Goal: Task Accomplishment & Management: Manage account settings

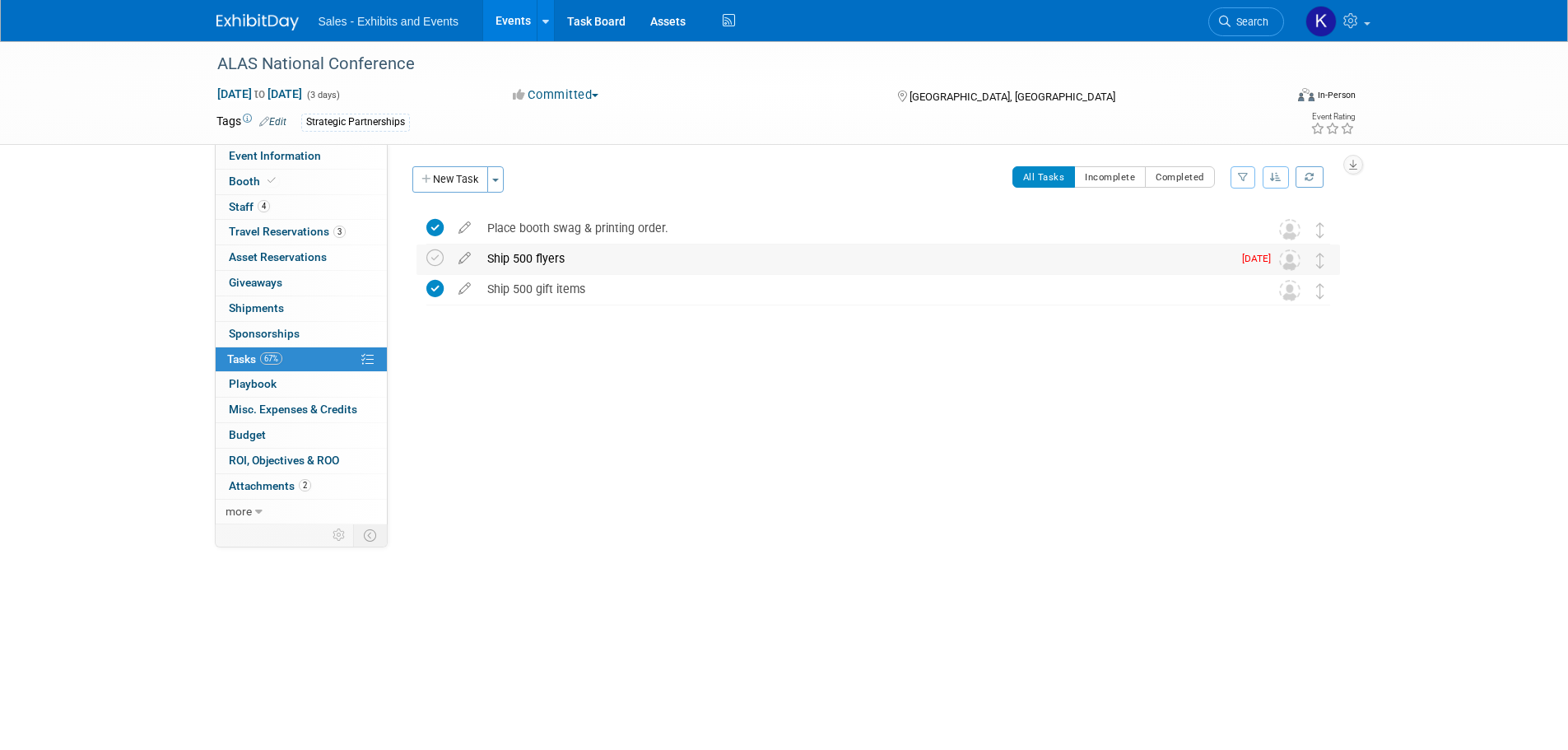
click at [506, 260] on div "Ship 500 flyers" at bounding box center [855, 259] width 753 height 28
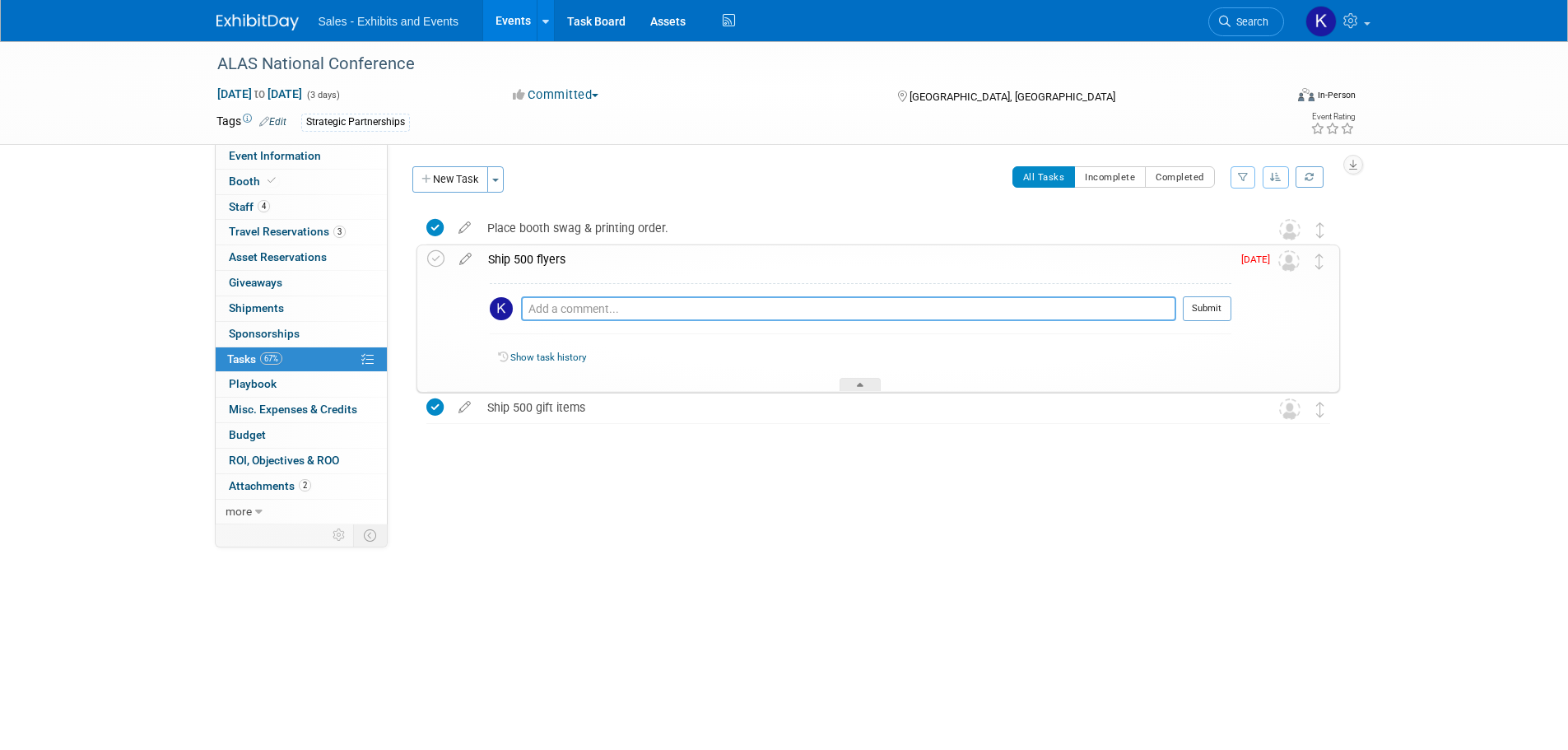
click at [576, 304] on textarea at bounding box center [849, 308] width 655 height 25
type textarea "Submitted order into FedEx portal 10/9 - delivery expected 10/10 to [PERSON_NAM…"
drag, startPoint x: 1225, startPoint y: 310, endPoint x: 1153, endPoint y: 354, distance: 84.4
click at [1225, 310] on button "Submit" at bounding box center [1207, 308] width 48 height 25
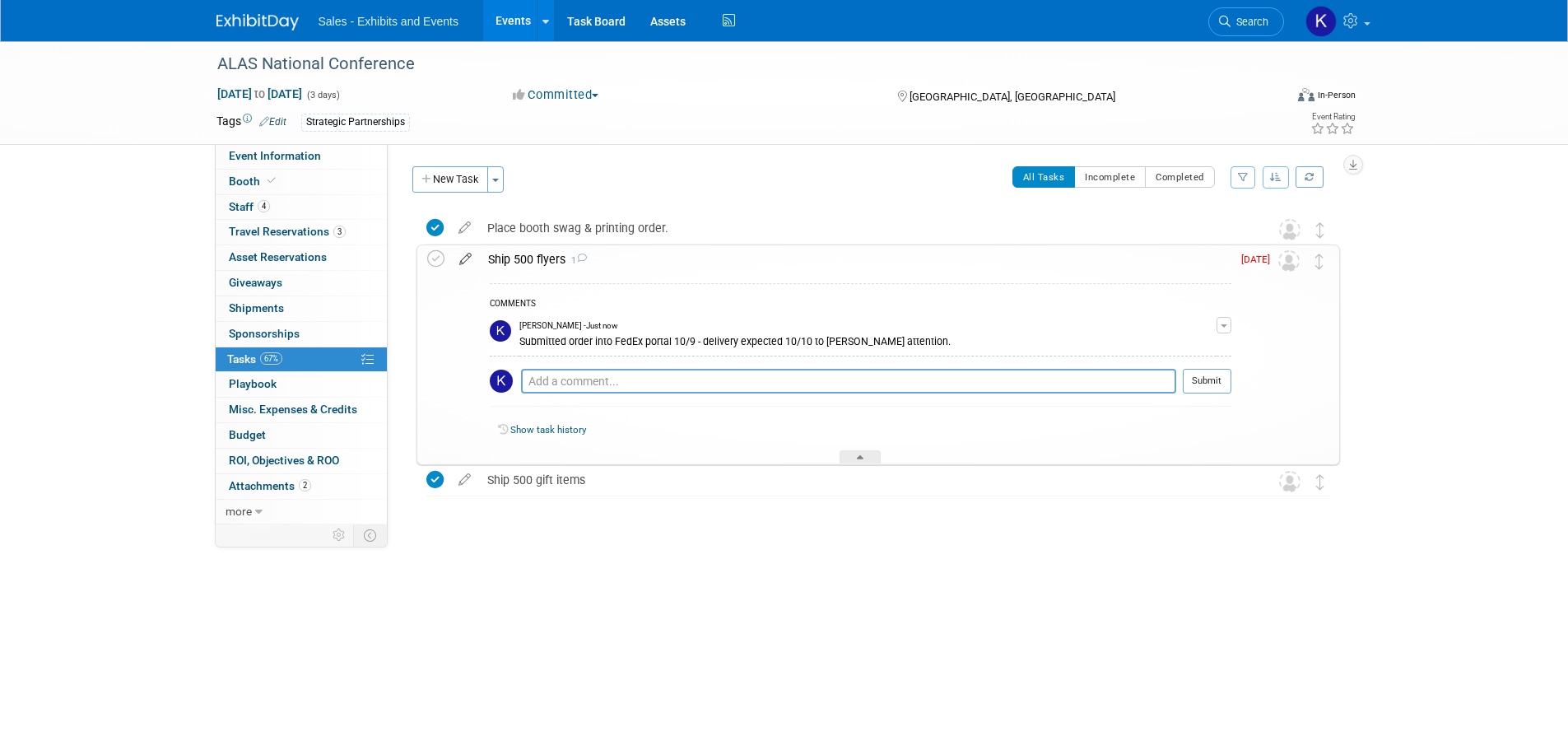
drag, startPoint x: 440, startPoint y: 259, endPoint x: 479, endPoint y: 260, distance: 39.0
click at [440, 260] on icon at bounding box center [436, 259] width 18 height 18
drag, startPoint x: 768, startPoint y: 254, endPoint x: 780, endPoint y: 258, distance: 12.6
click at [768, 256] on div "Ship 500 flyers 1" at bounding box center [856, 260] width 752 height 28
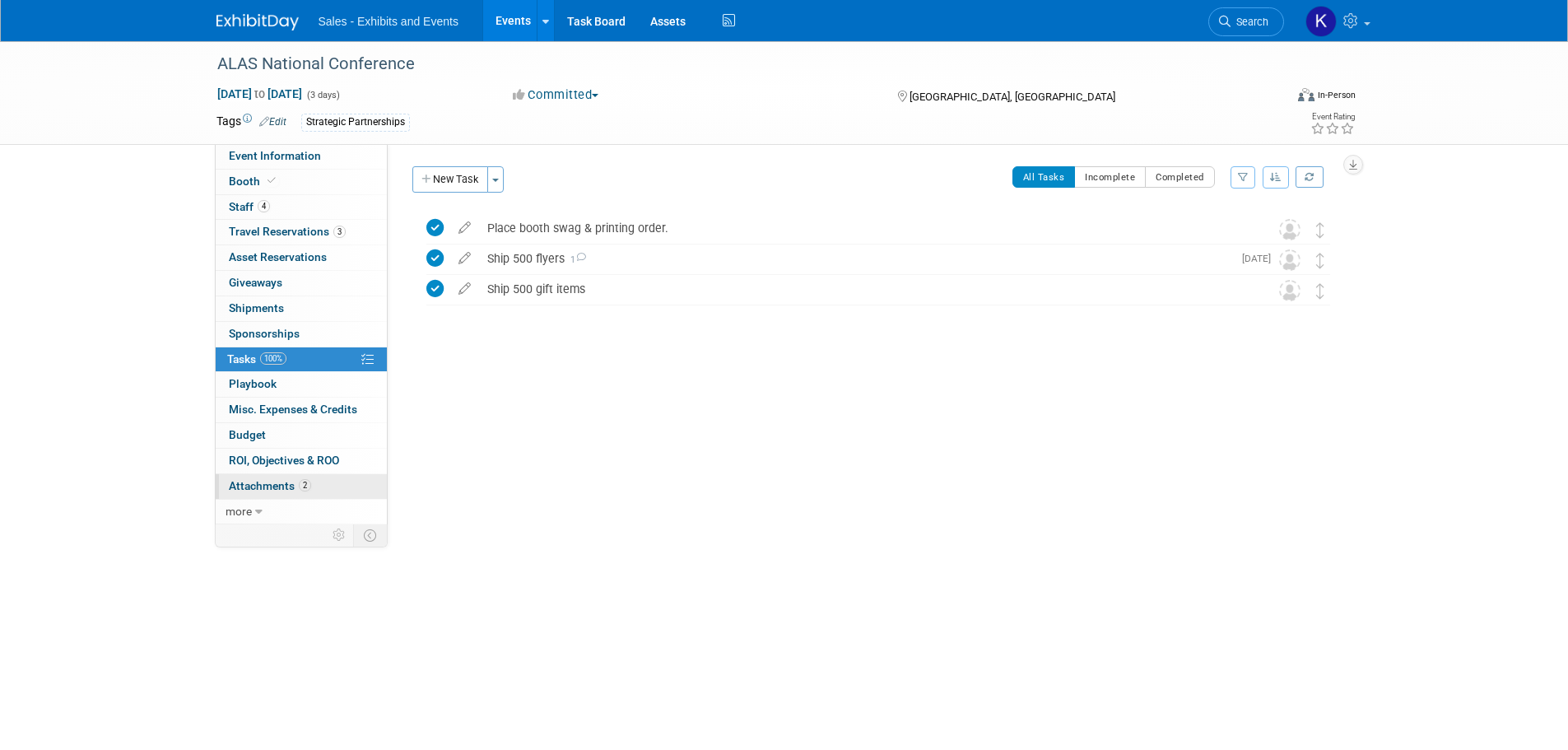
drag, startPoint x: 260, startPoint y: 485, endPoint x: 268, endPoint y: 483, distance: 8.2
click at [261, 485] on span "Attachments 2" at bounding box center [270, 486] width 82 height 13
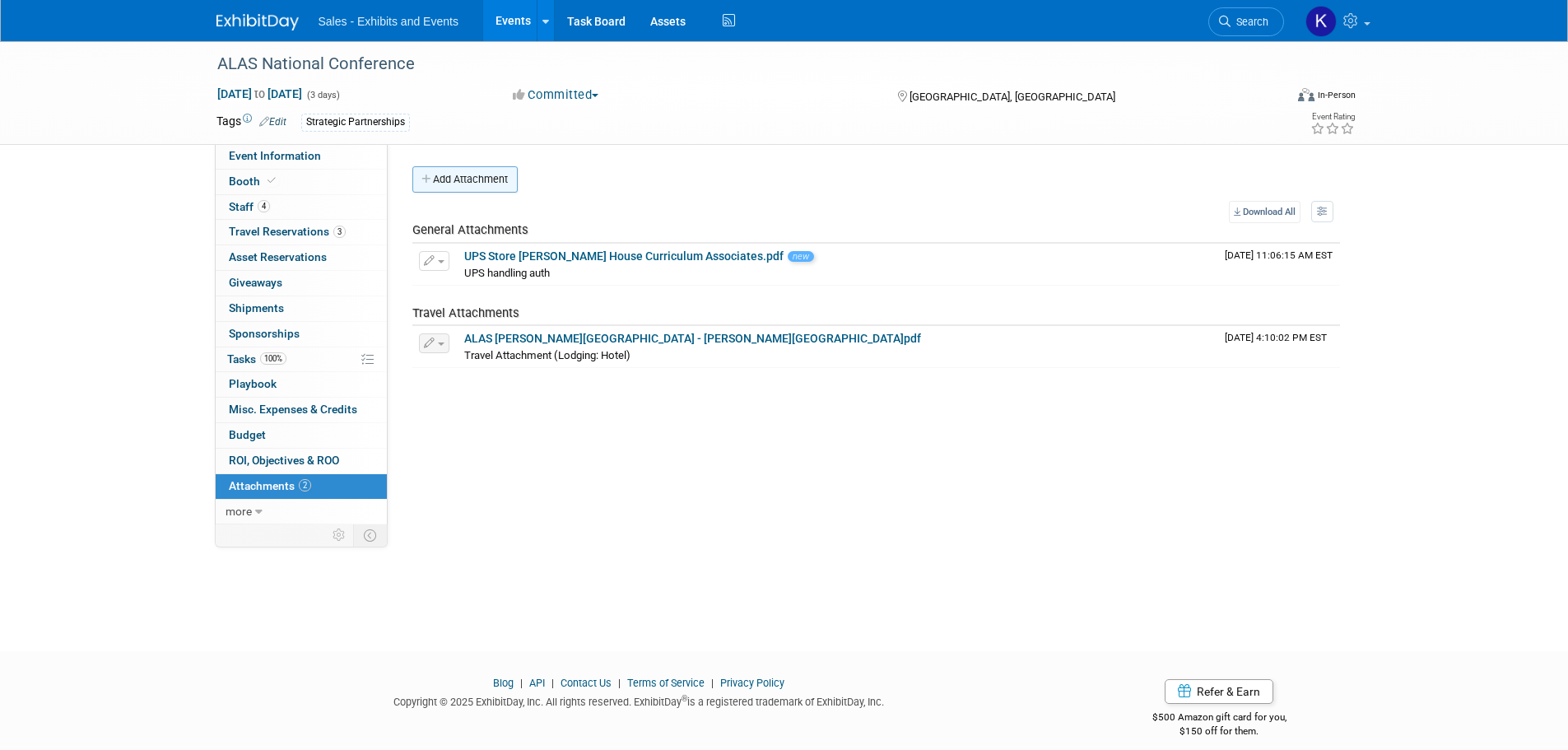
click at [475, 181] on button "Add Attachment" at bounding box center [464, 180] width 105 height 26
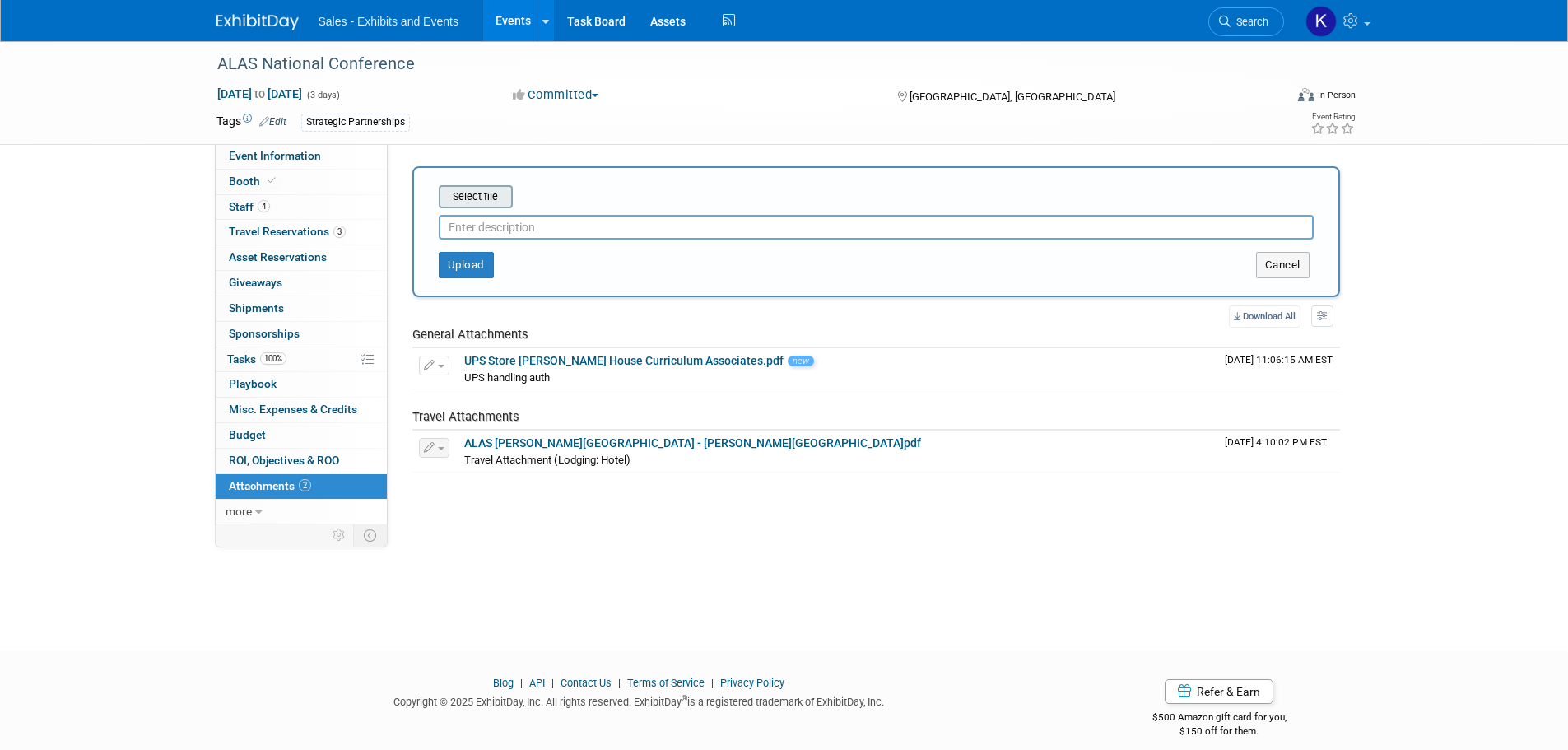
click at [500, 201] on input "file" at bounding box center [413, 196] width 195 height 20
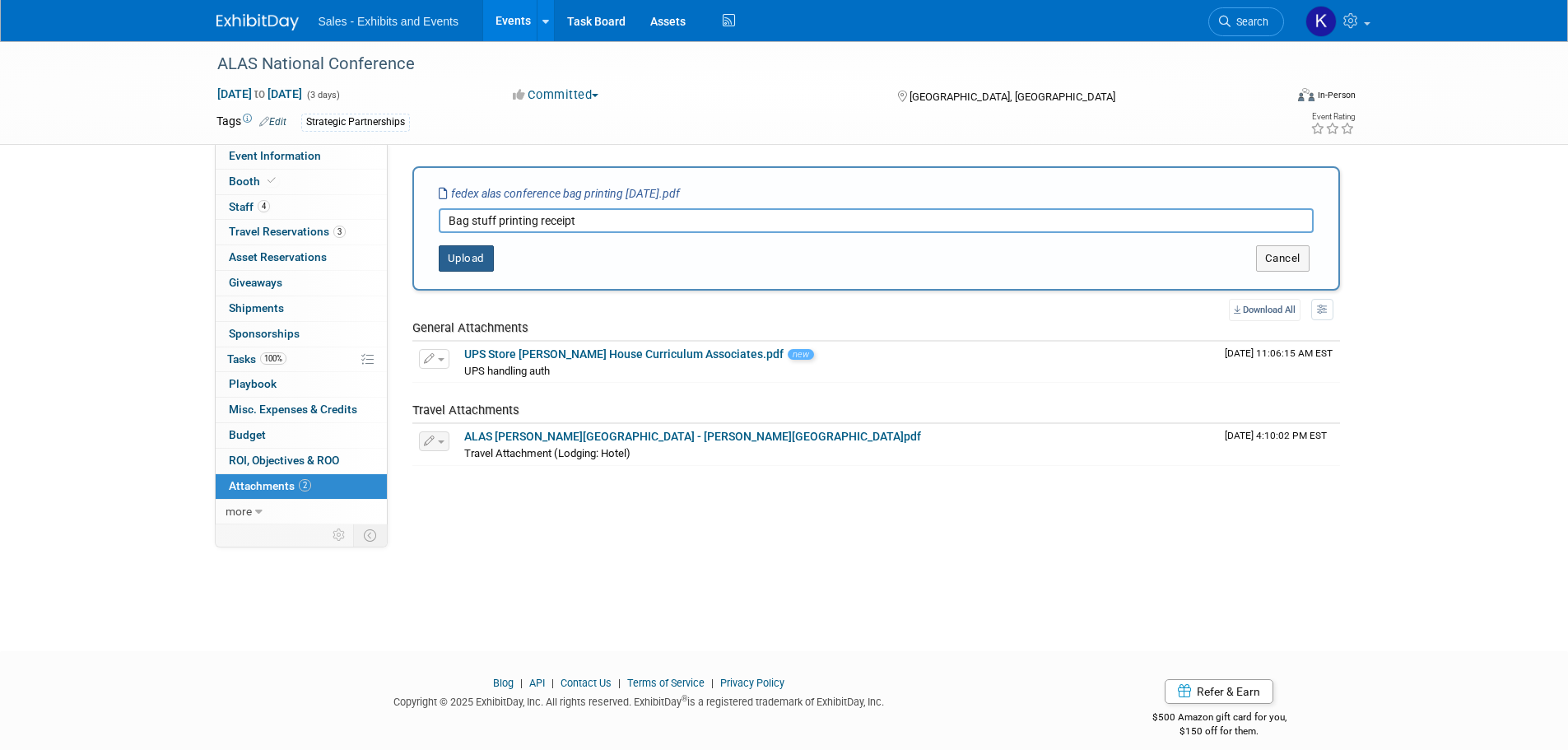
type input "Bag stuff printing receipt"
drag, startPoint x: 464, startPoint y: 253, endPoint x: 529, endPoint y: 252, distance: 65.0
click at [465, 253] on button "Upload" at bounding box center [465, 259] width 55 height 26
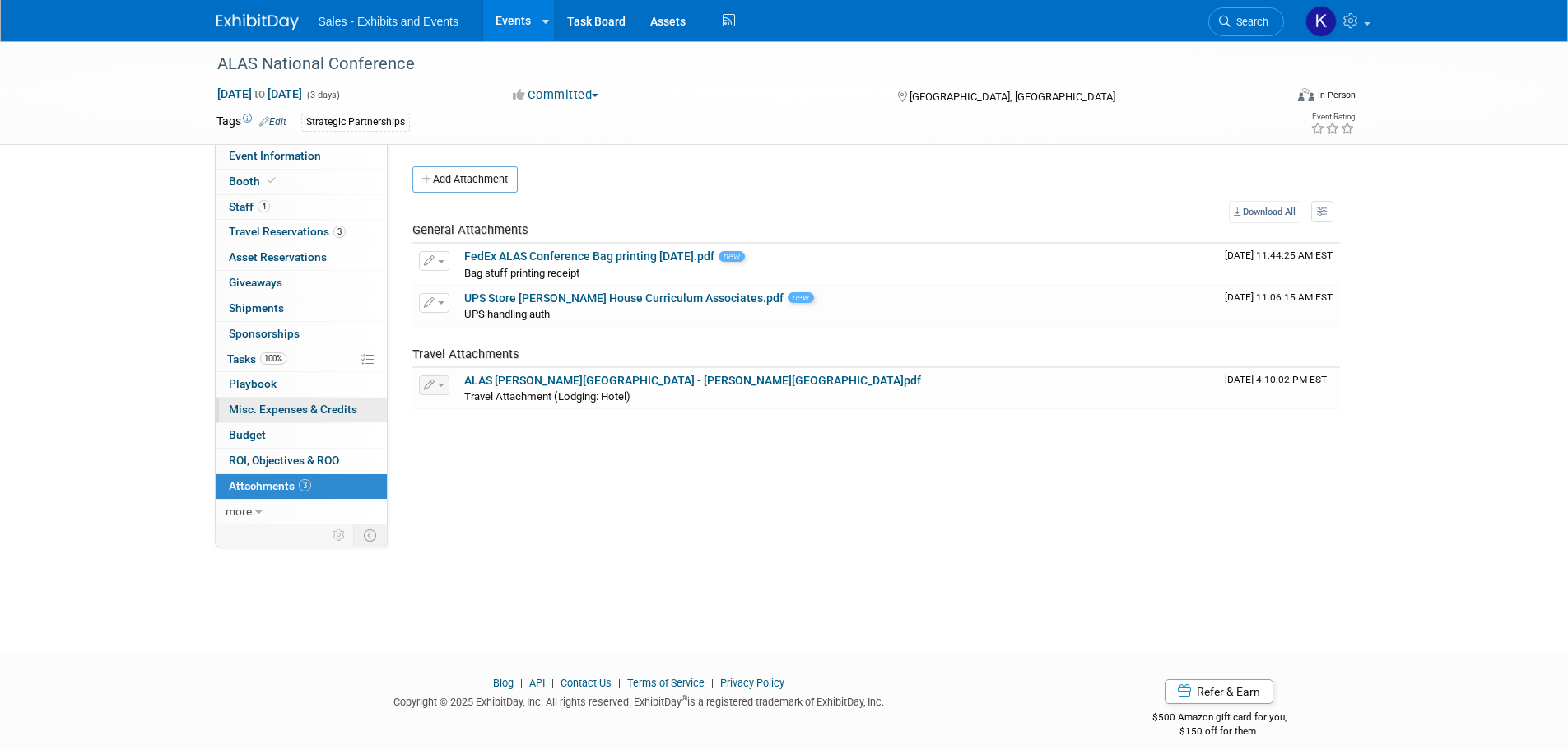
click at [274, 403] on span "Misc. Expenses & Credits 0" at bounding box center [293, 408] width 128 height 13
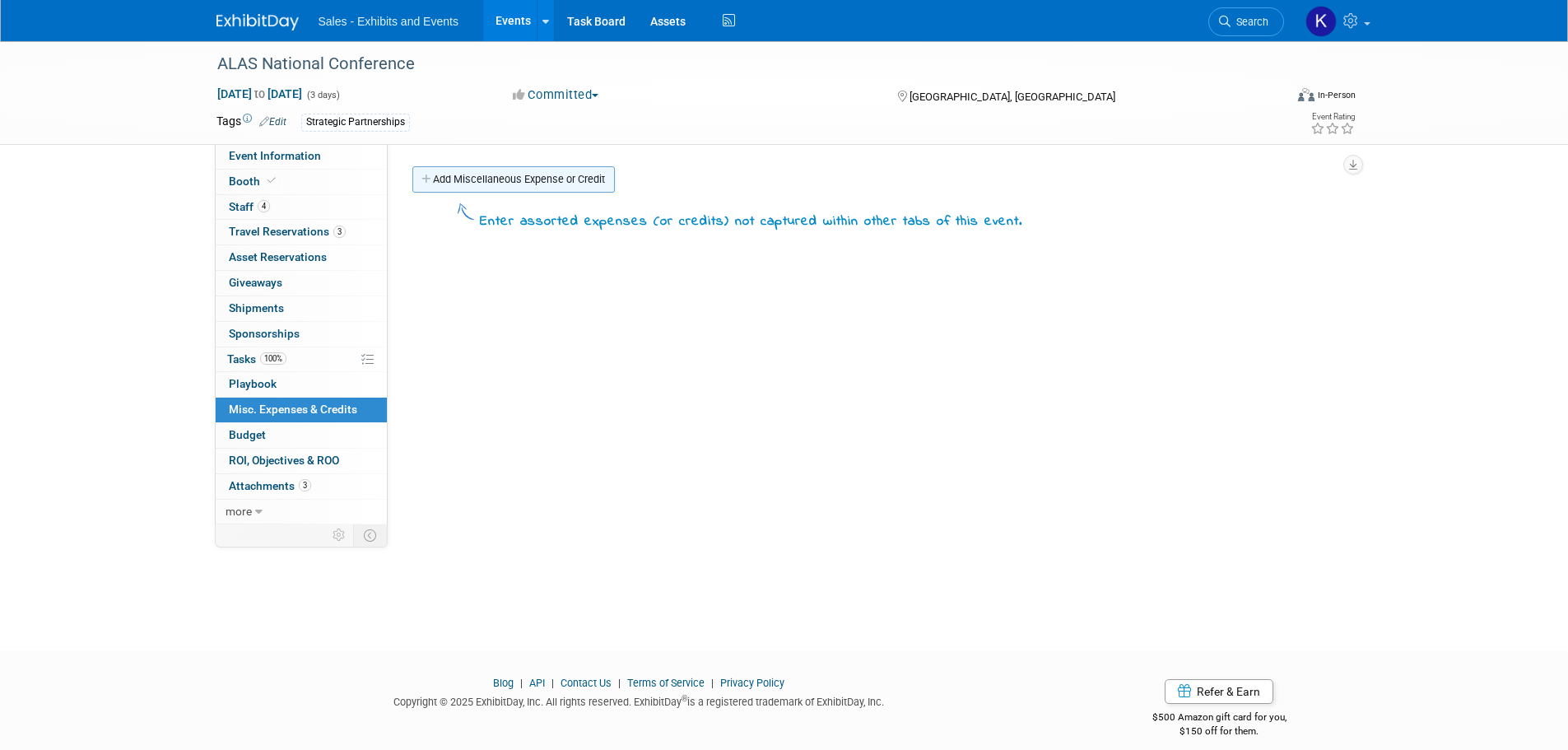
click at [524, 184] on link "Add Miscellaneous Expense or Credit" at bounding box center [514, 180] width 203 height 26
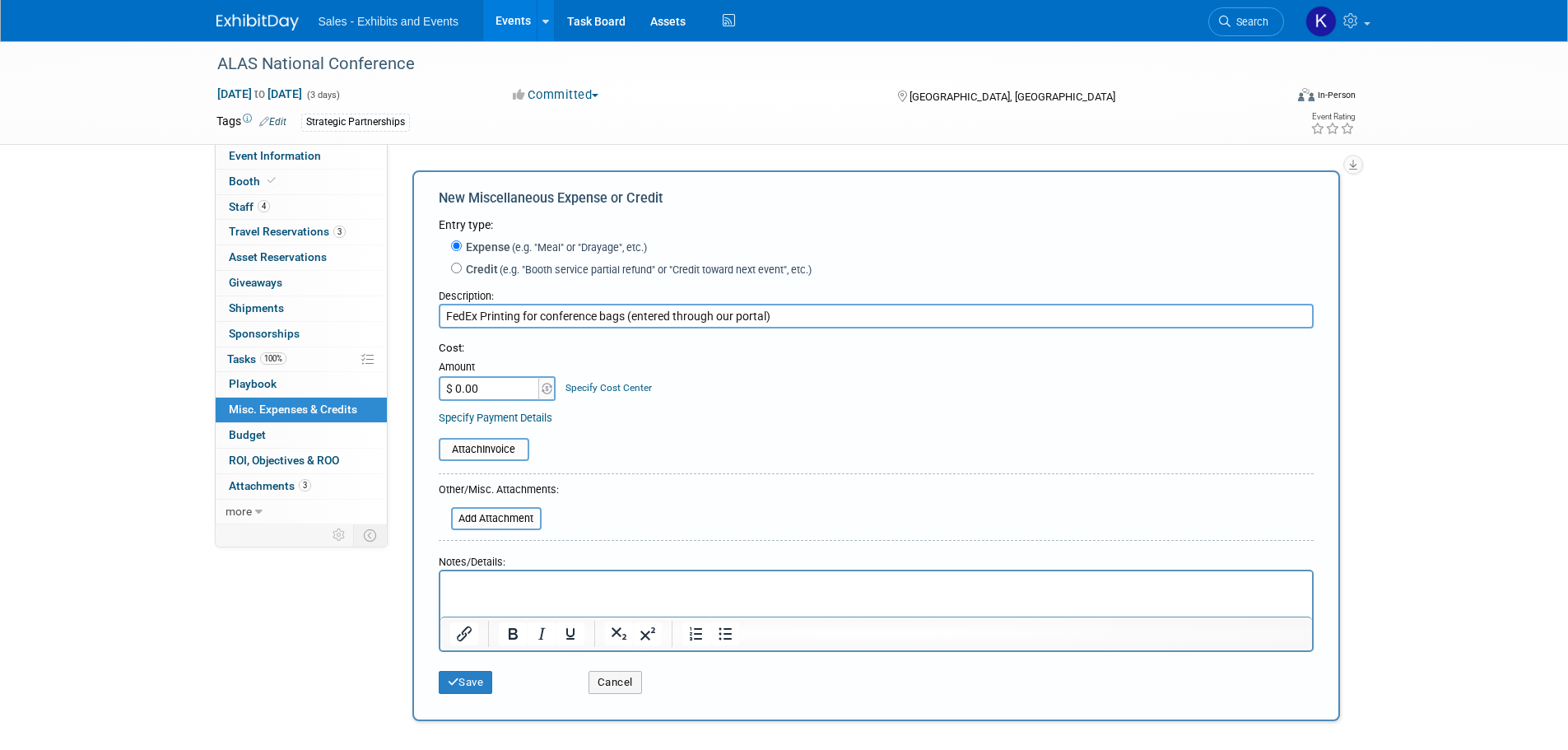
type input "FedEx Printing for conference bags (entered through our portal)"
click at [499, 392] on input "$ 0.00" at bounding box center [489, 388] width 103 height 25
type input "$ 157.00"
drag, startPoint x: 455, startPoint y: 681, endPoint x: 515, endPoint y: 649, distance: 68.0
click at [456, 681] on icon "submit" at bounding box center [453, 681] width 11 height 10
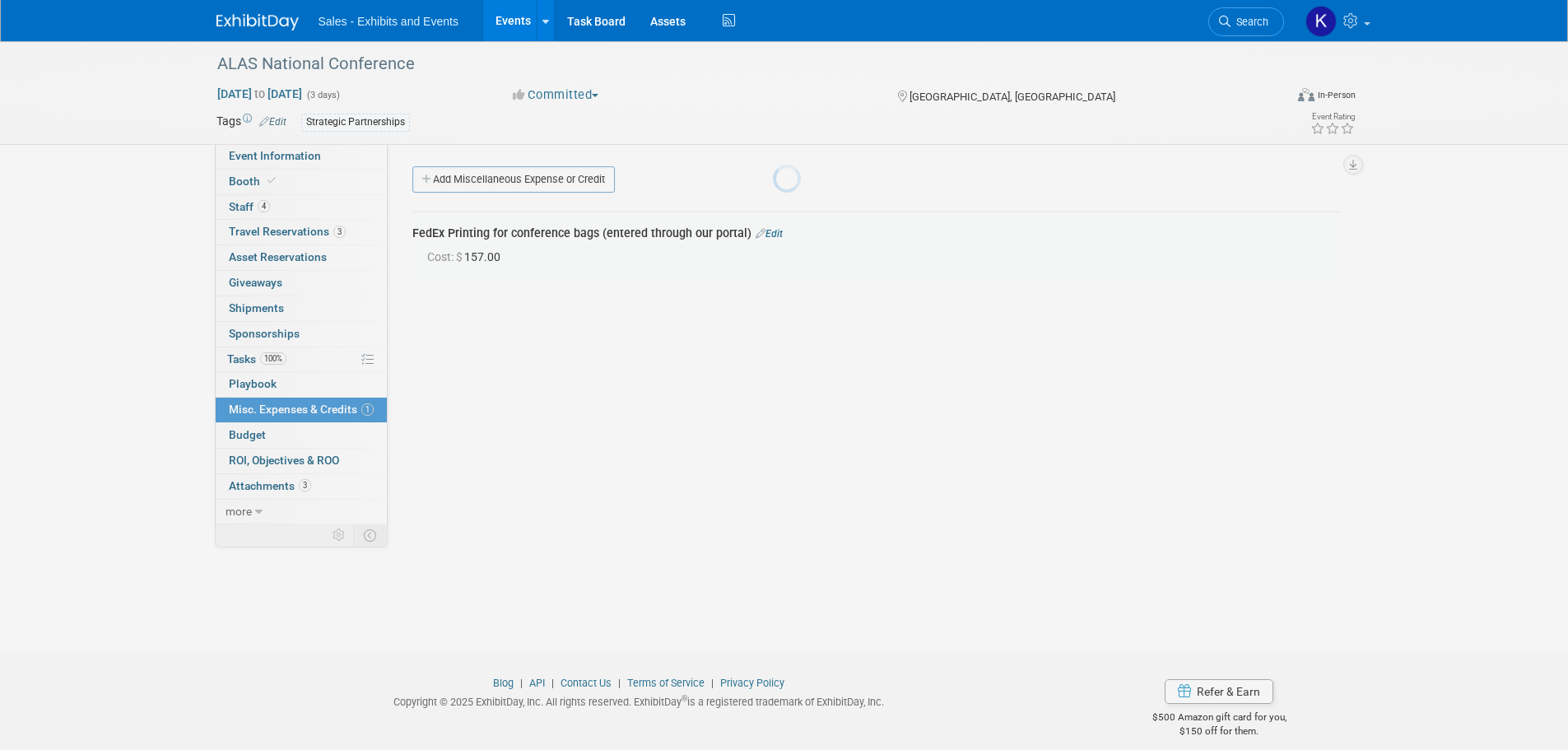
scroll to position [17, 0]
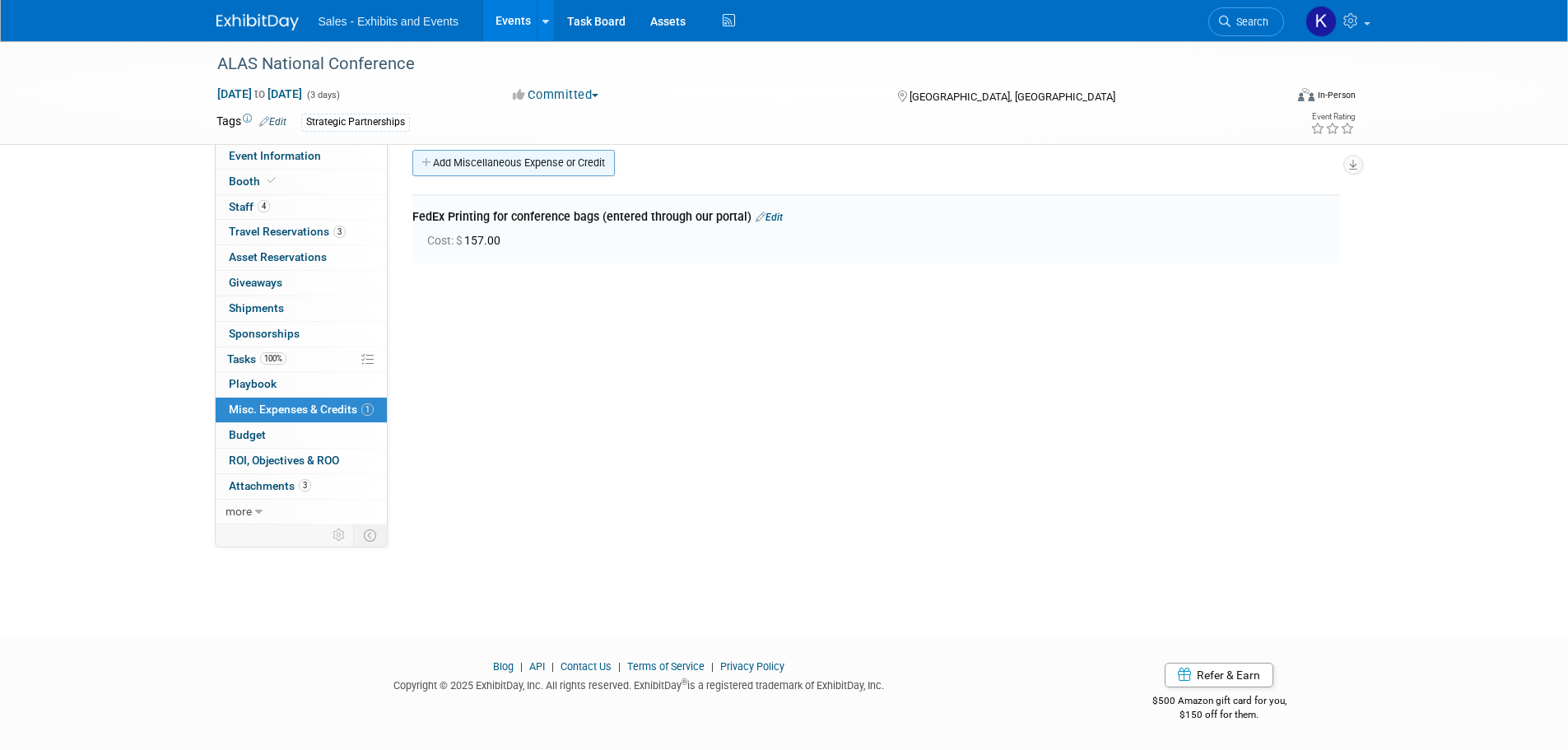
click at [559, 155] on link "Add Miscellaneous Expense or Credit" at bounding box center [514, 163] width 203 height 26
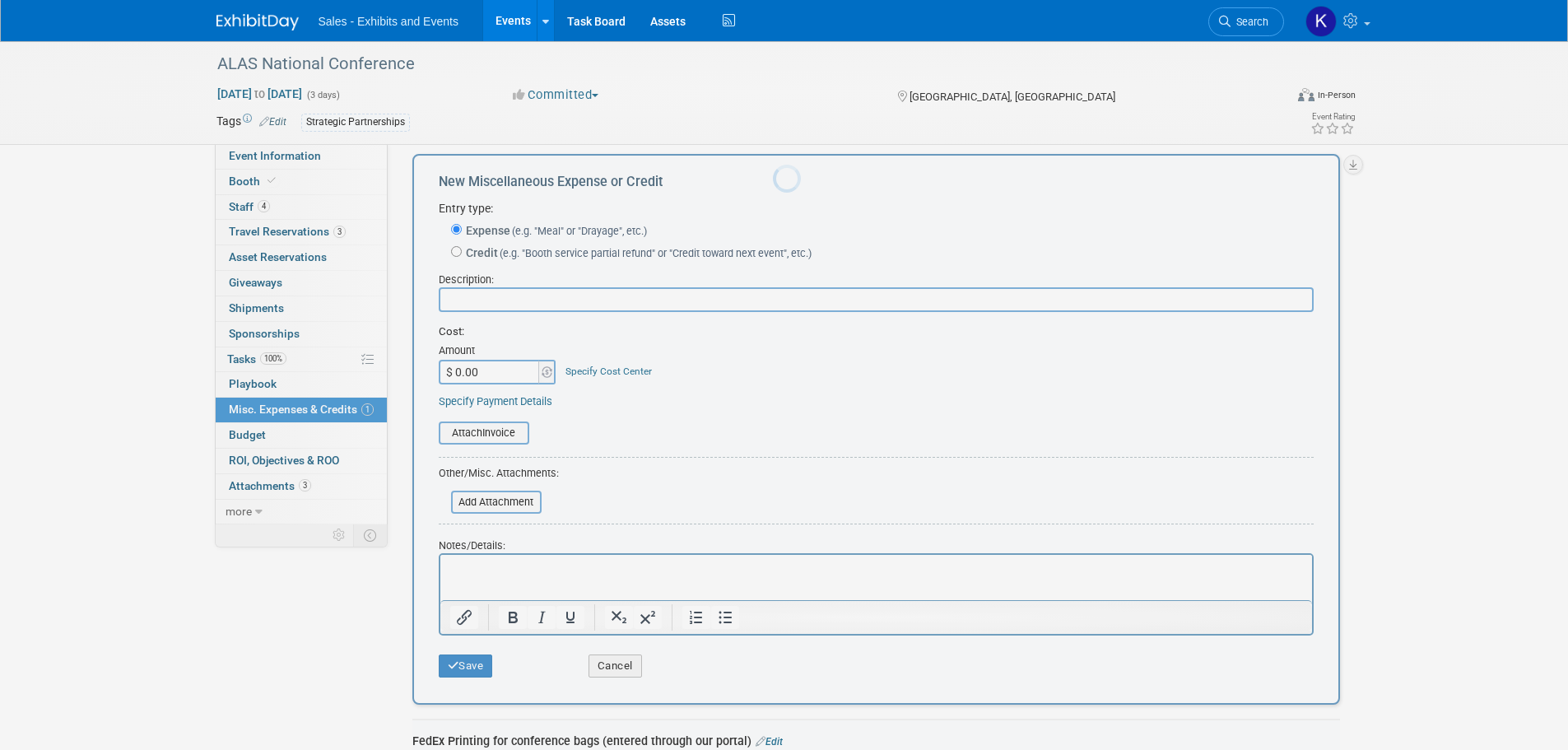
scroll to position [0, 0]
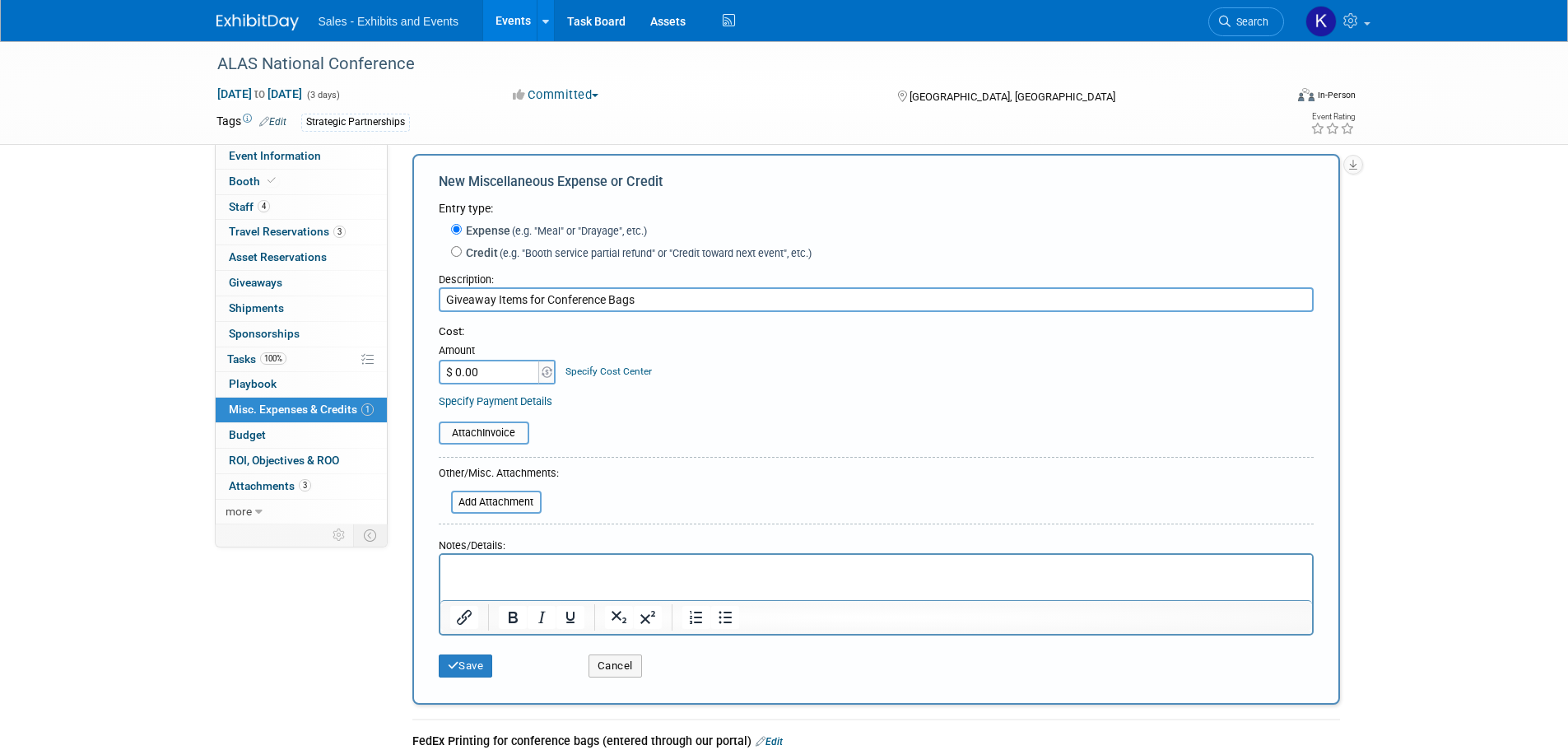
type input "Giveaway Items for Conference Bags"
click at [742, 440] on table "Attach Invoice" at bounding box center [876, 433] width 875 height 23
type input "$ 512.00"
click at [471, 668] on button "Save" at bounding box center [465, 665] width 54 height 23
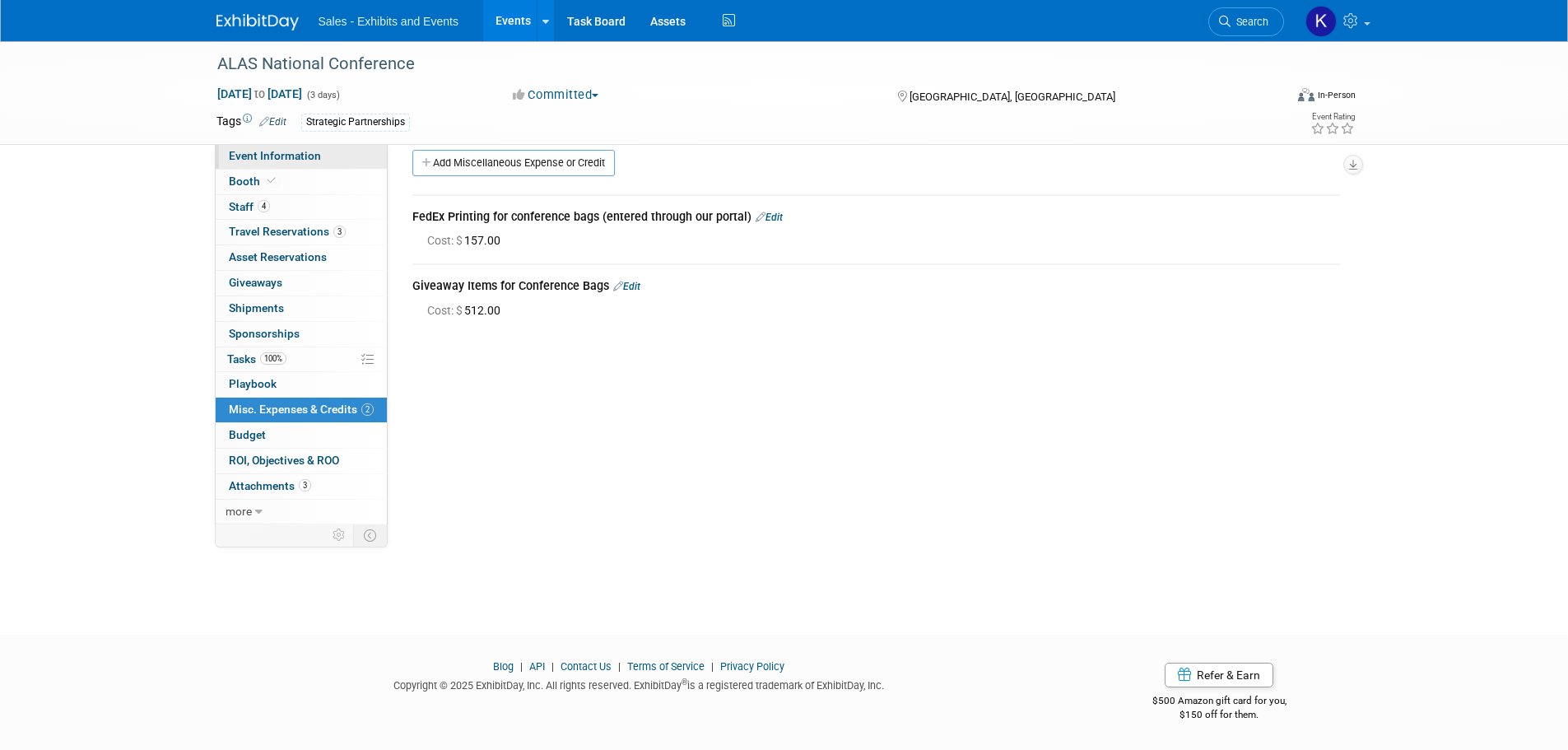
click at [273, 154] on span "Event Information" at bounding box center [275, 155] width 92 height 13
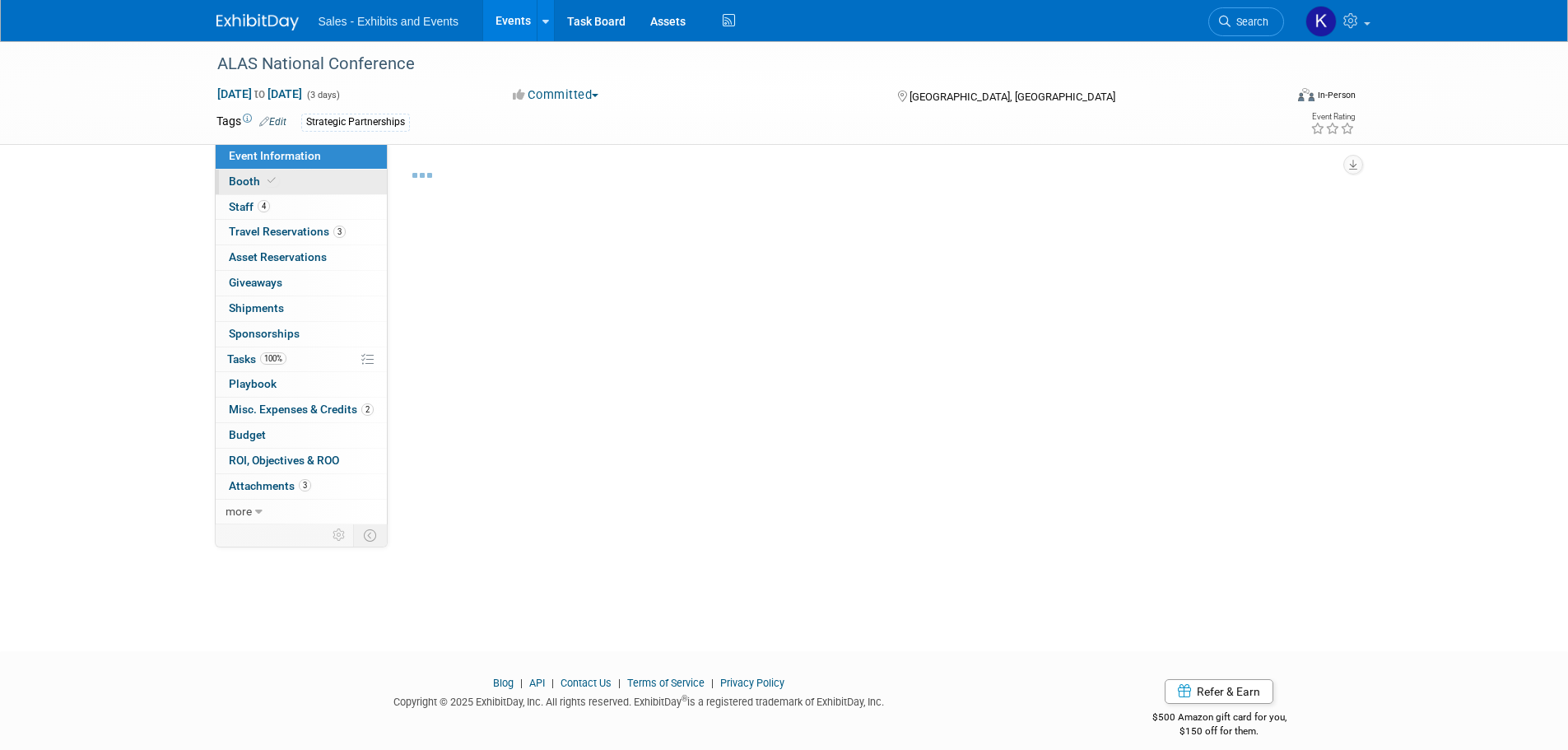
select select "Strategic Partnerships"
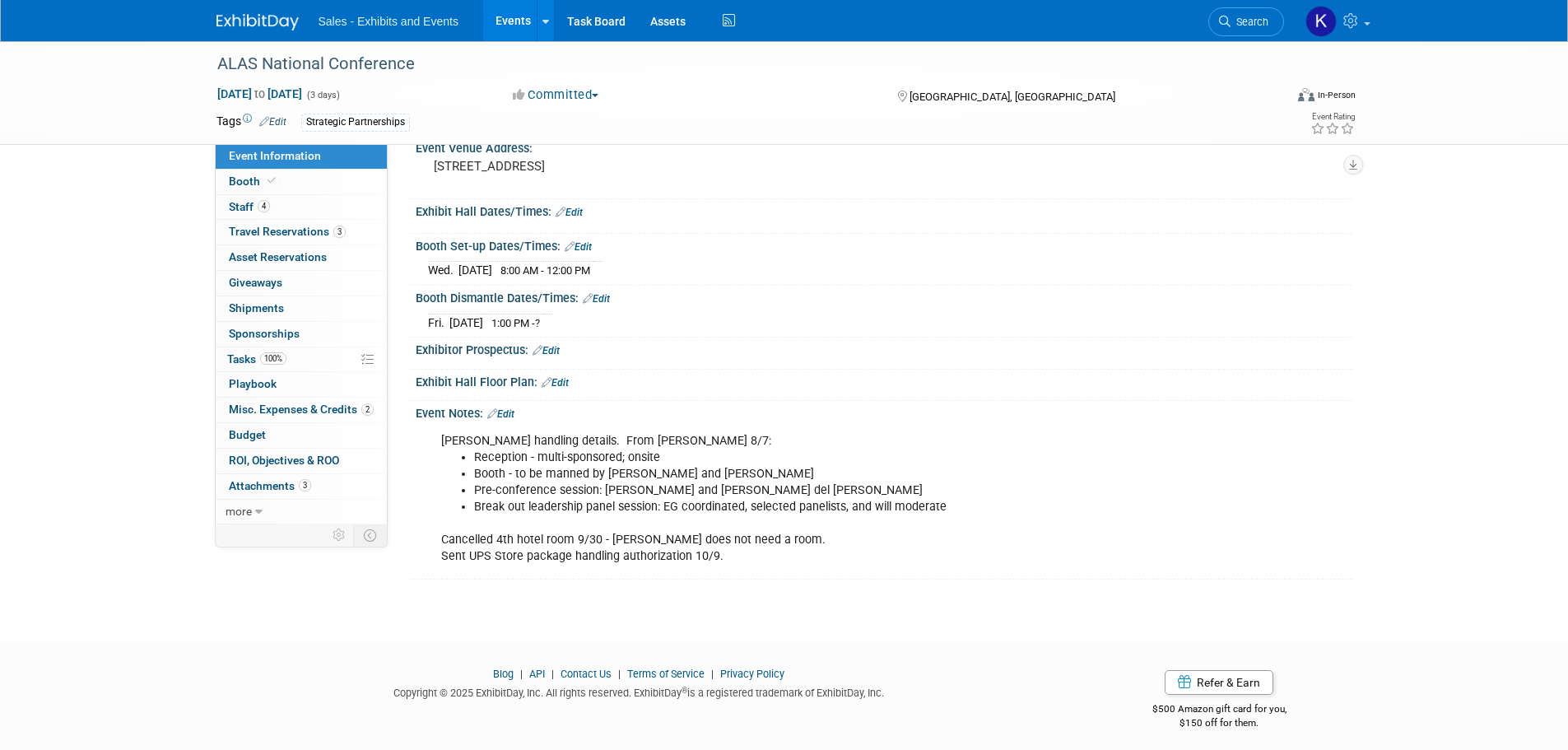
scroll to position [184, 0]
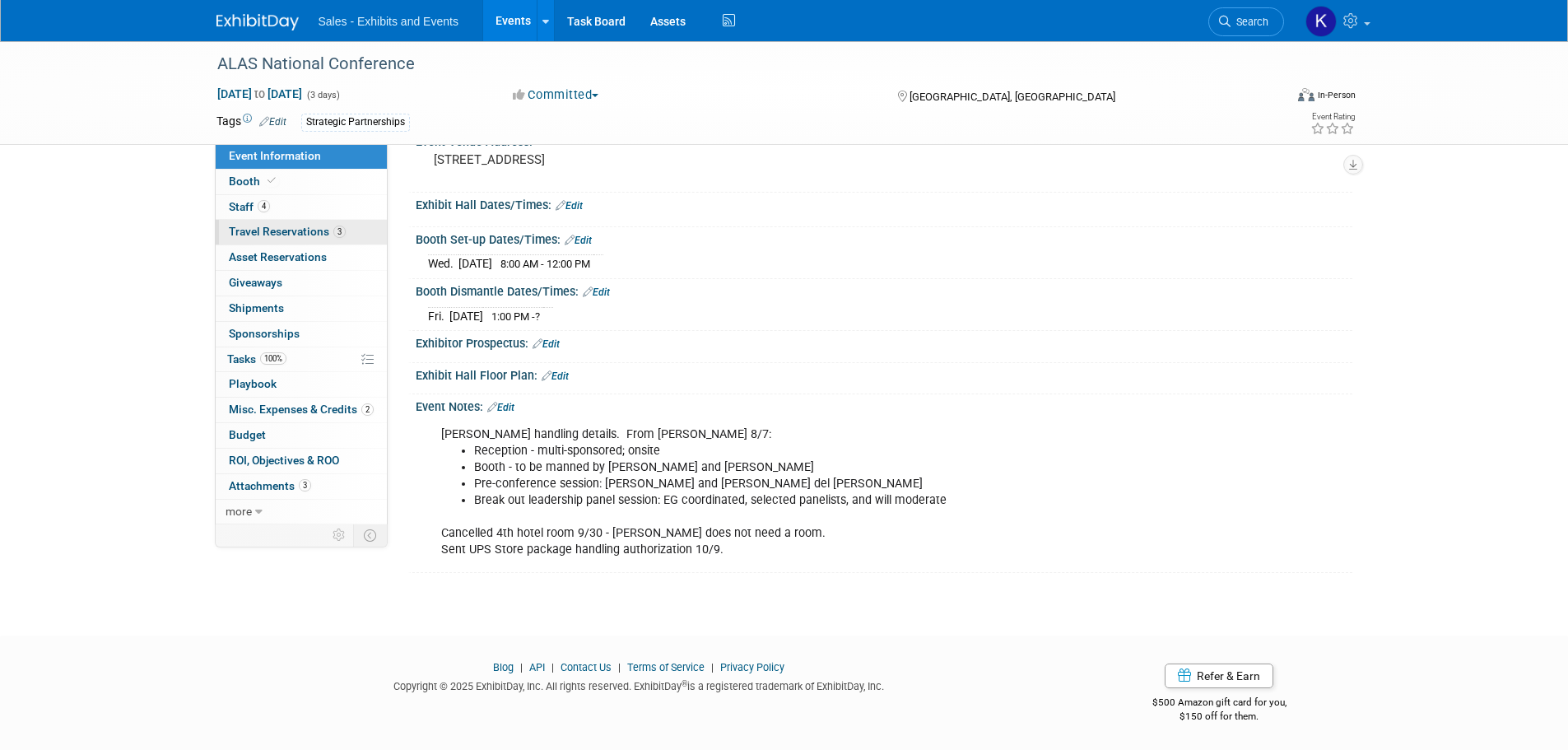
click at [296, 233] on span "Travel Reservations 3" at bounding box center [288, 231] width 117 height 13
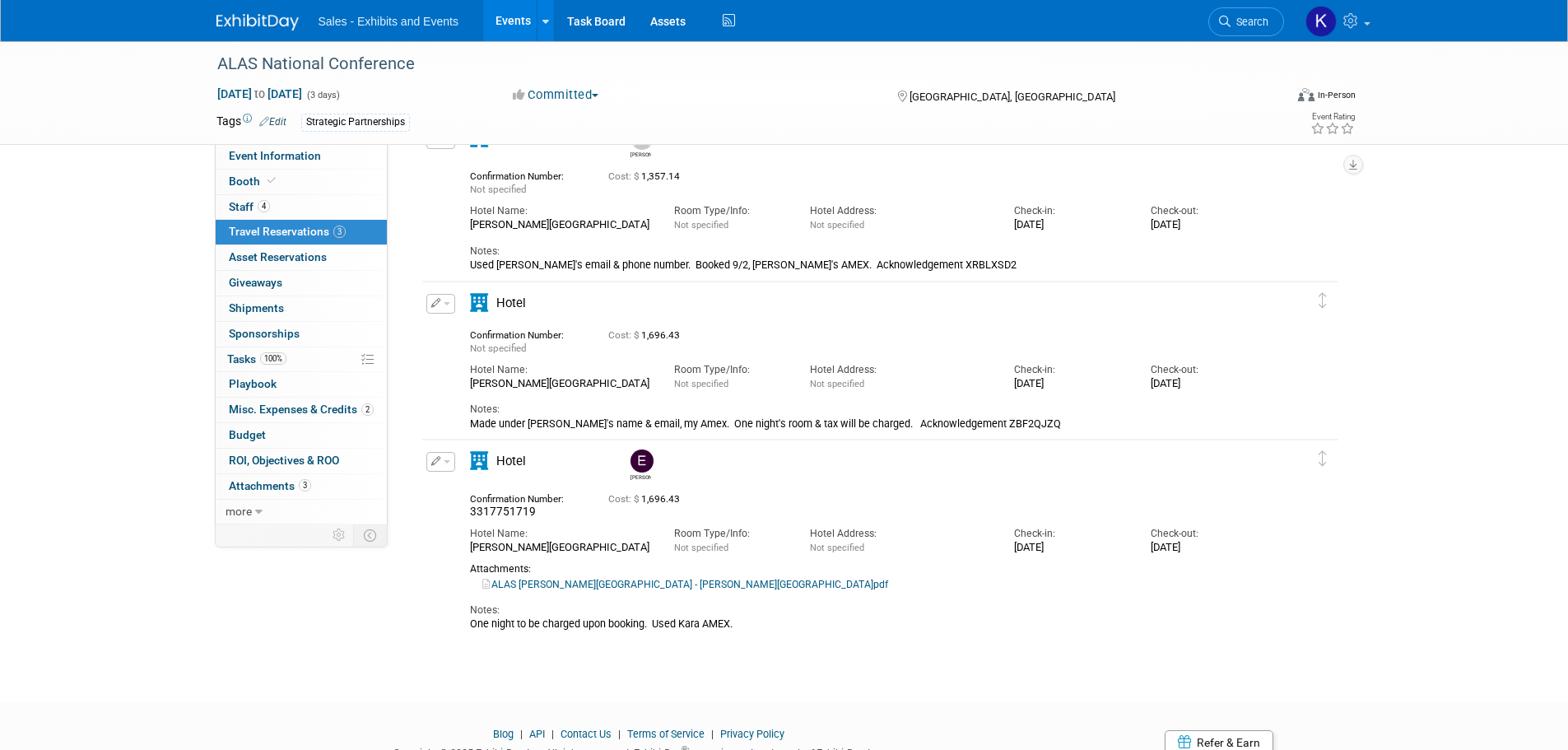
scroll to position [2, 0]
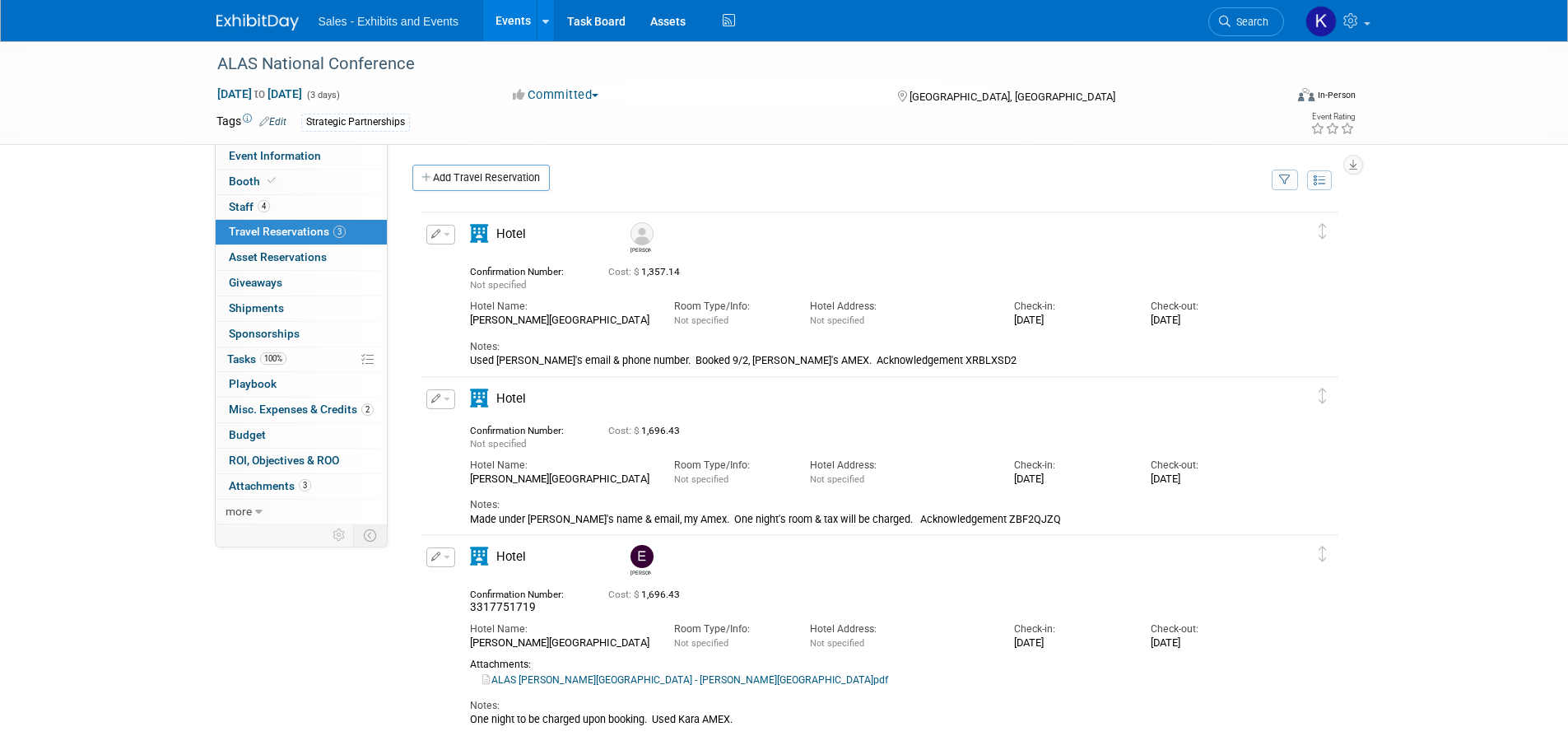
click at [451, 236] on button "button" at bounding box center [440, 234] width 29 height 20
click at [462, 264] on button "Edit Reservation" at bounding box center [496, 263] width 139 height 24
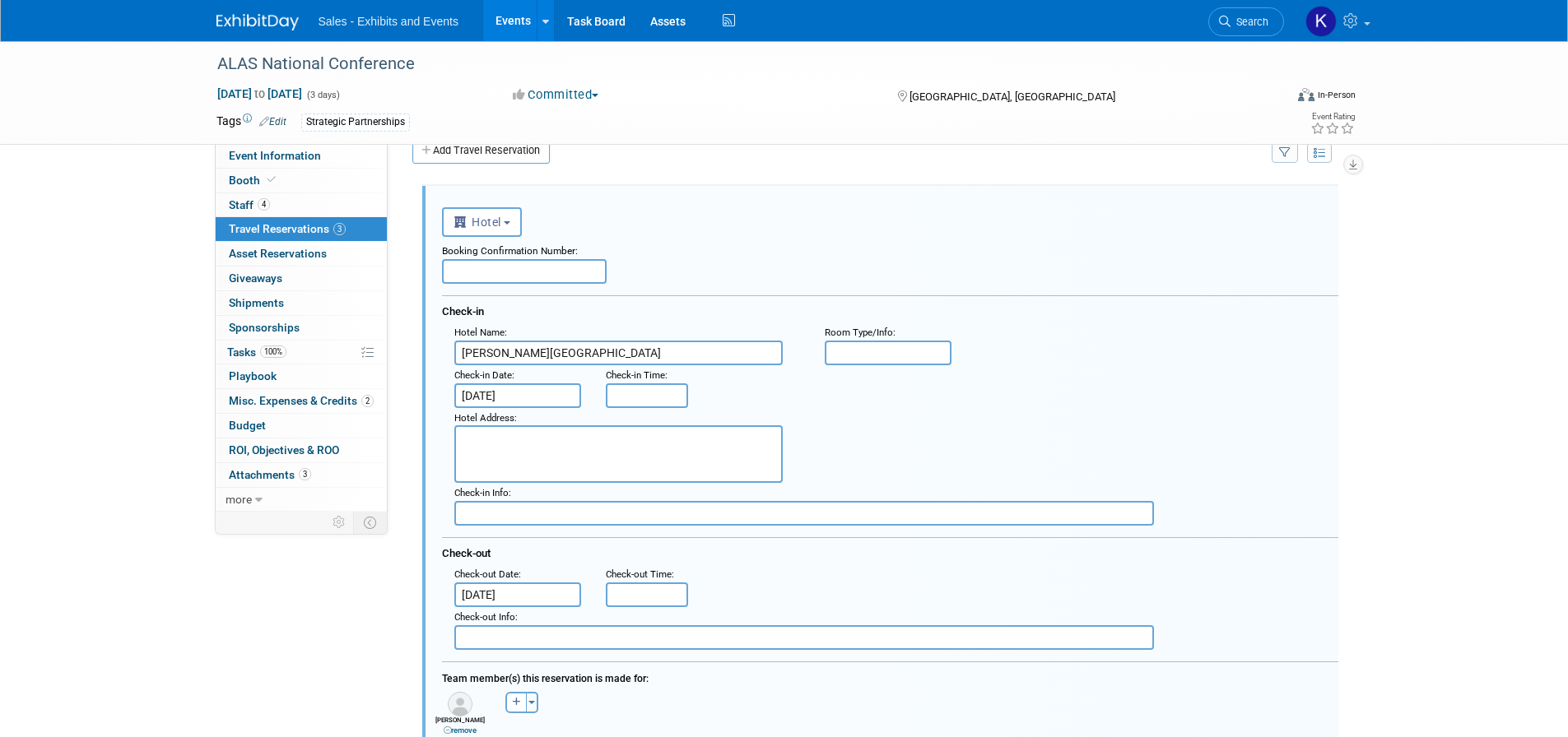
scroll to position [0, 0]
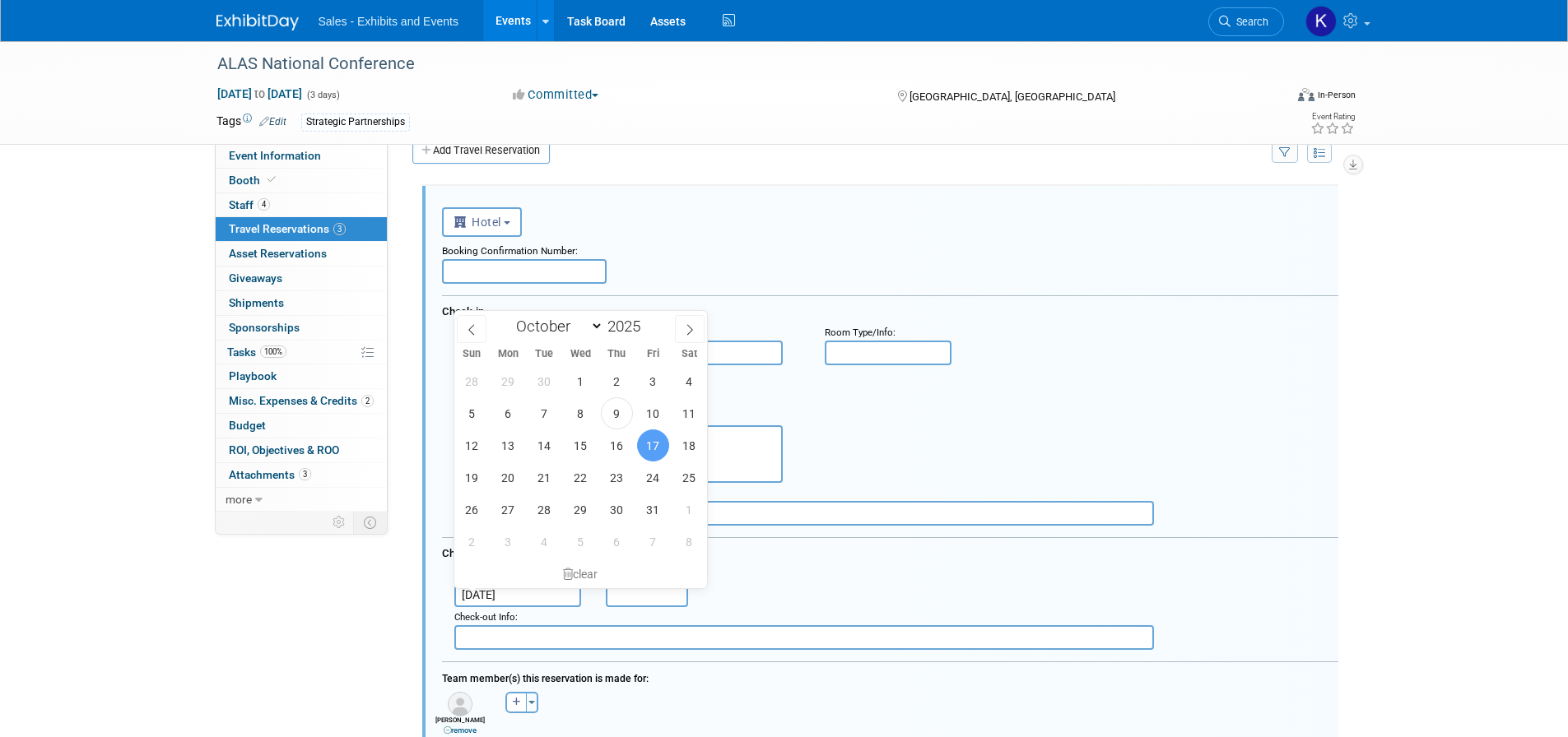
click at [558, 595] on input "[DATE]" at bounding box center [517, 595] width 127 height 25
click at [683, 452] on span "18" at bounding box center [689, 446] width 32 height 32
type input "[DATE]"
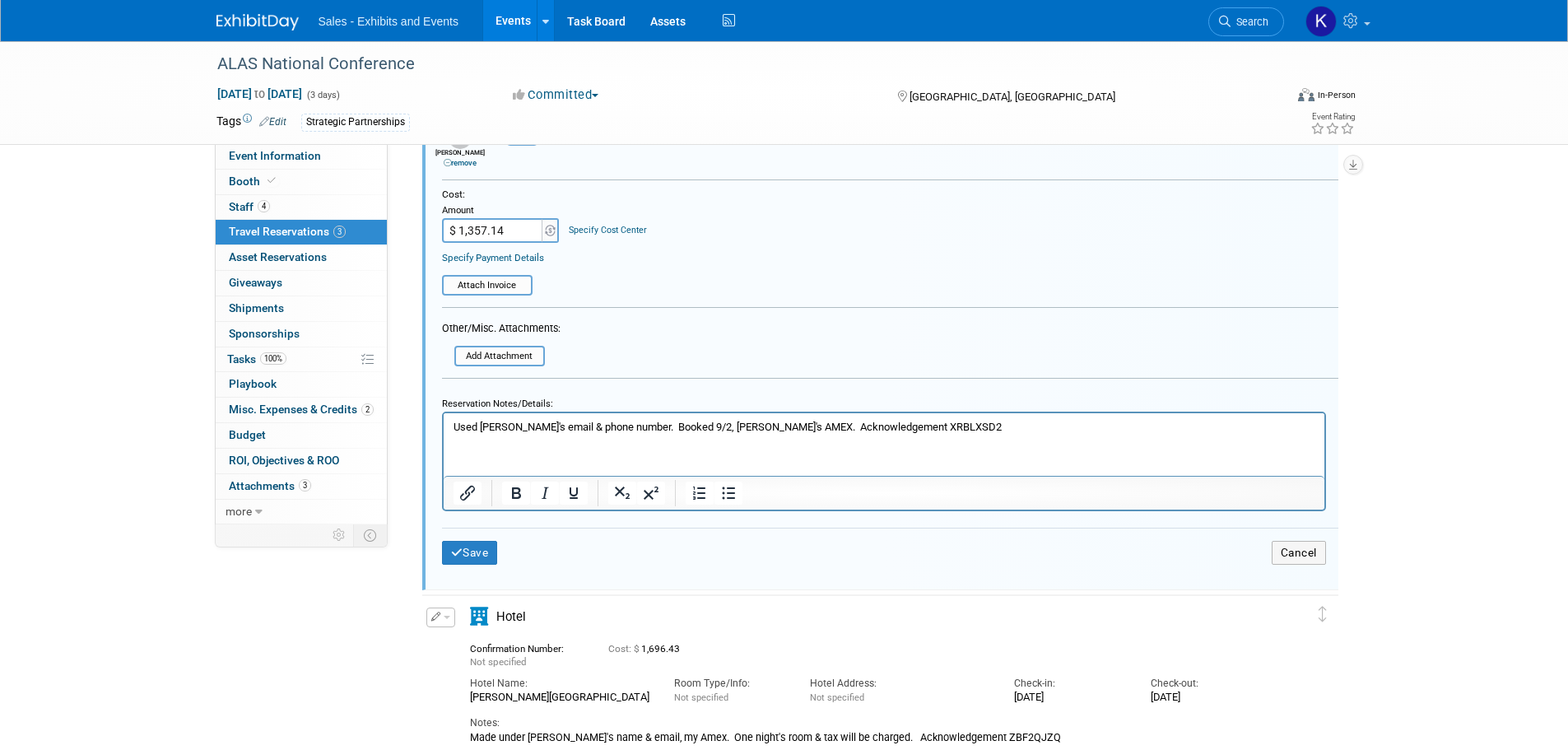
scroll to position [688, 0]
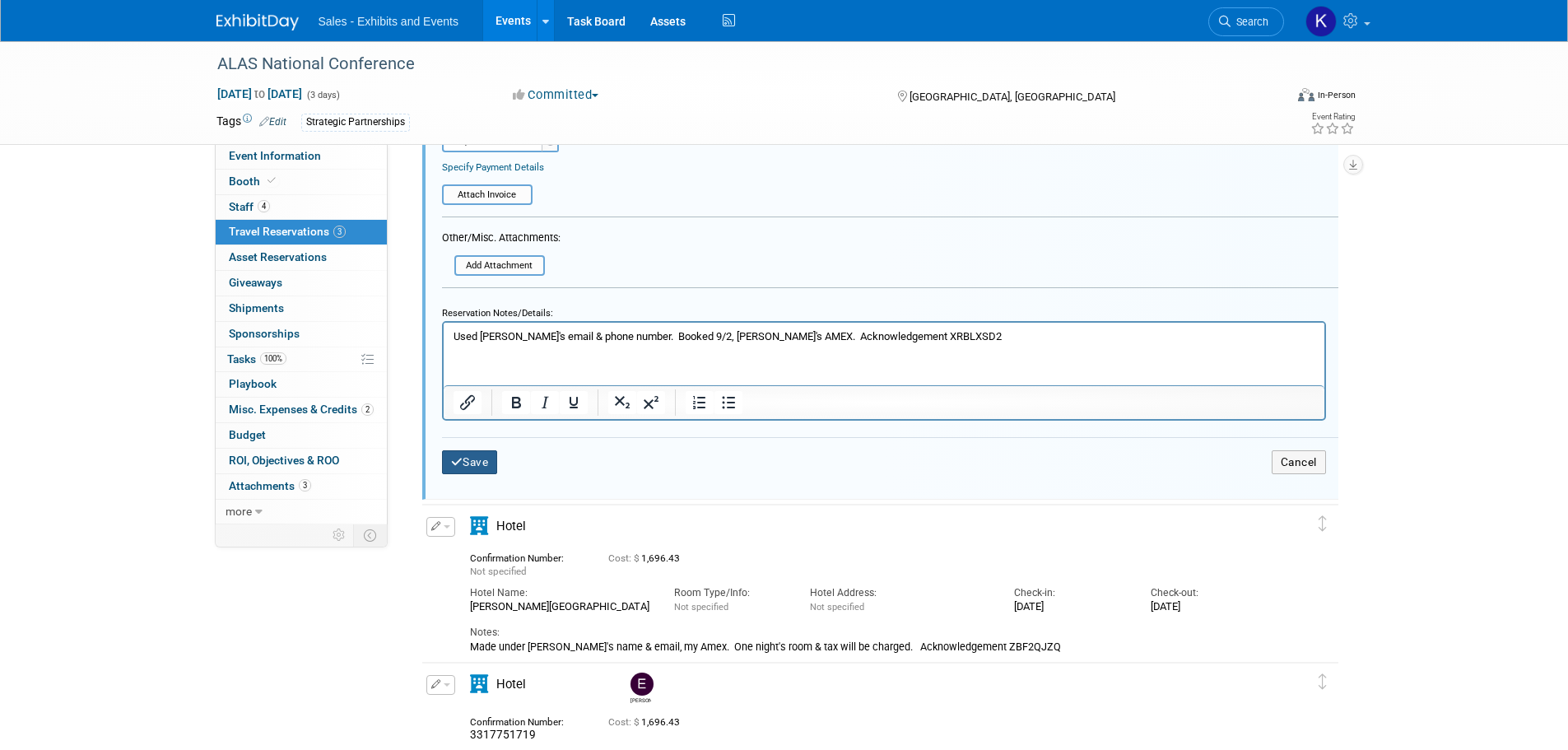
click at [458, 462] on icon "submit" at bounding box center [457, 462] width 12 height 11
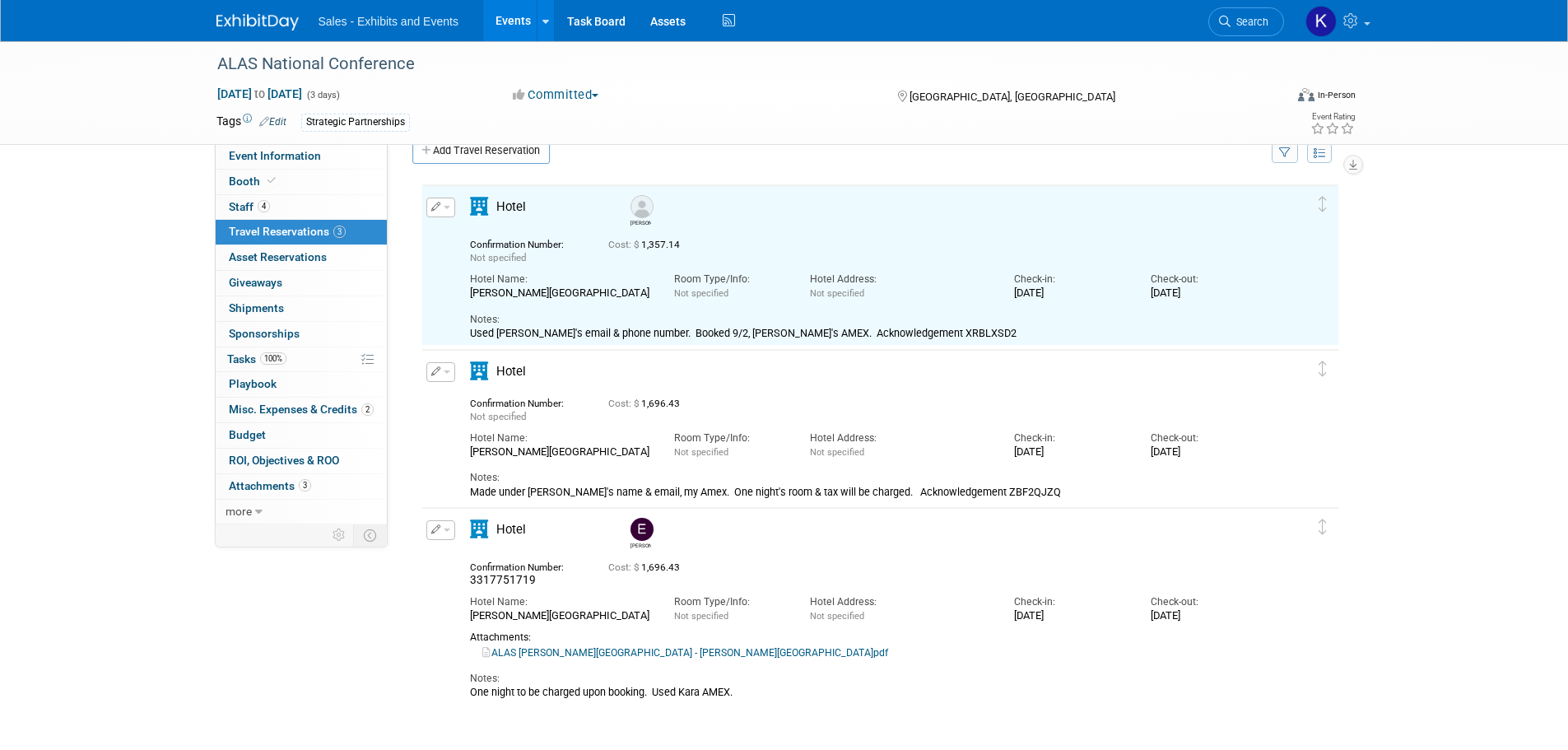
scroll to position [0, 0]
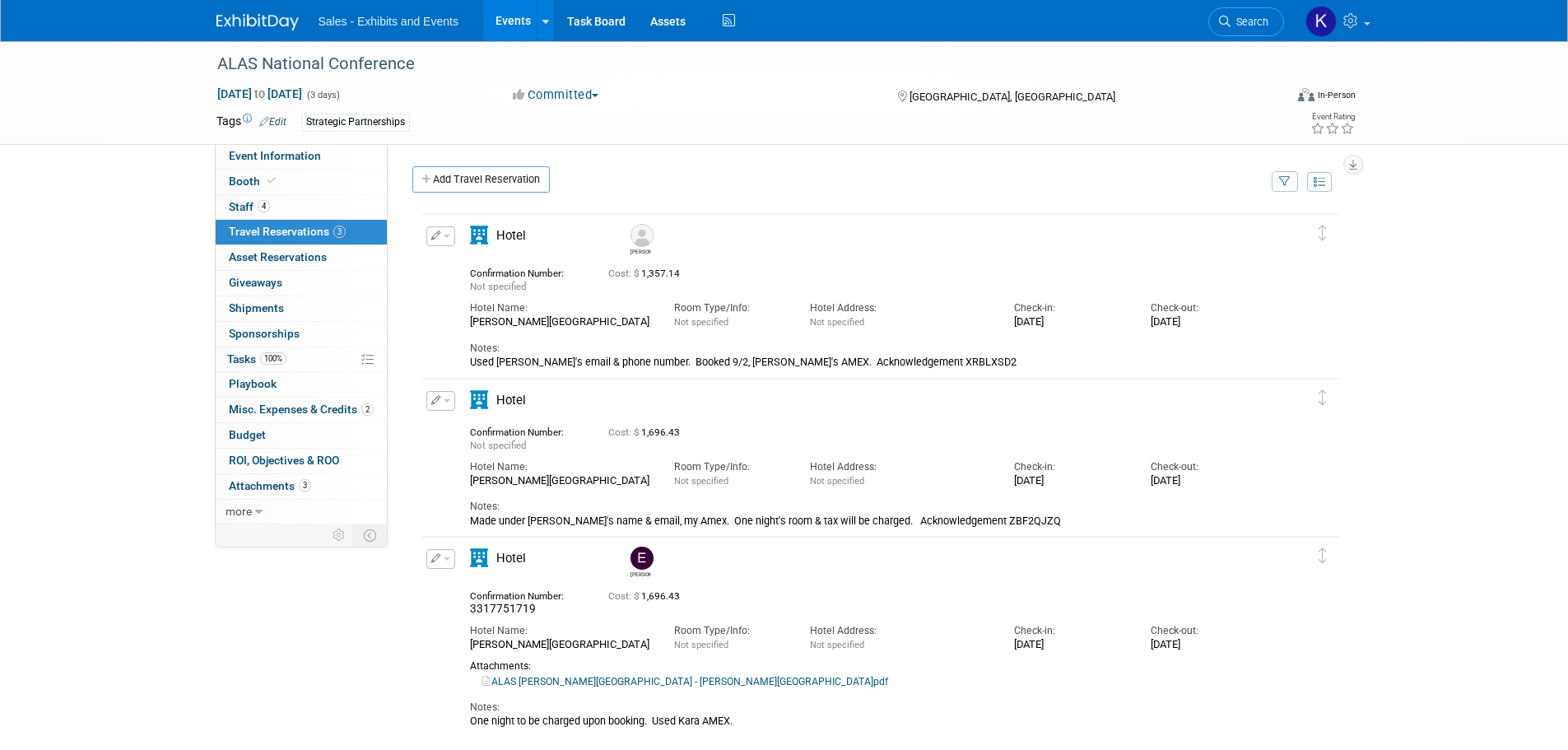
click at [771, 409] on div "Hotel" at bounding box center [866, 405] width 817 height 28
click at [758, 395] on div "Hotel" at bounding box center [866, 405] width 817 height 28
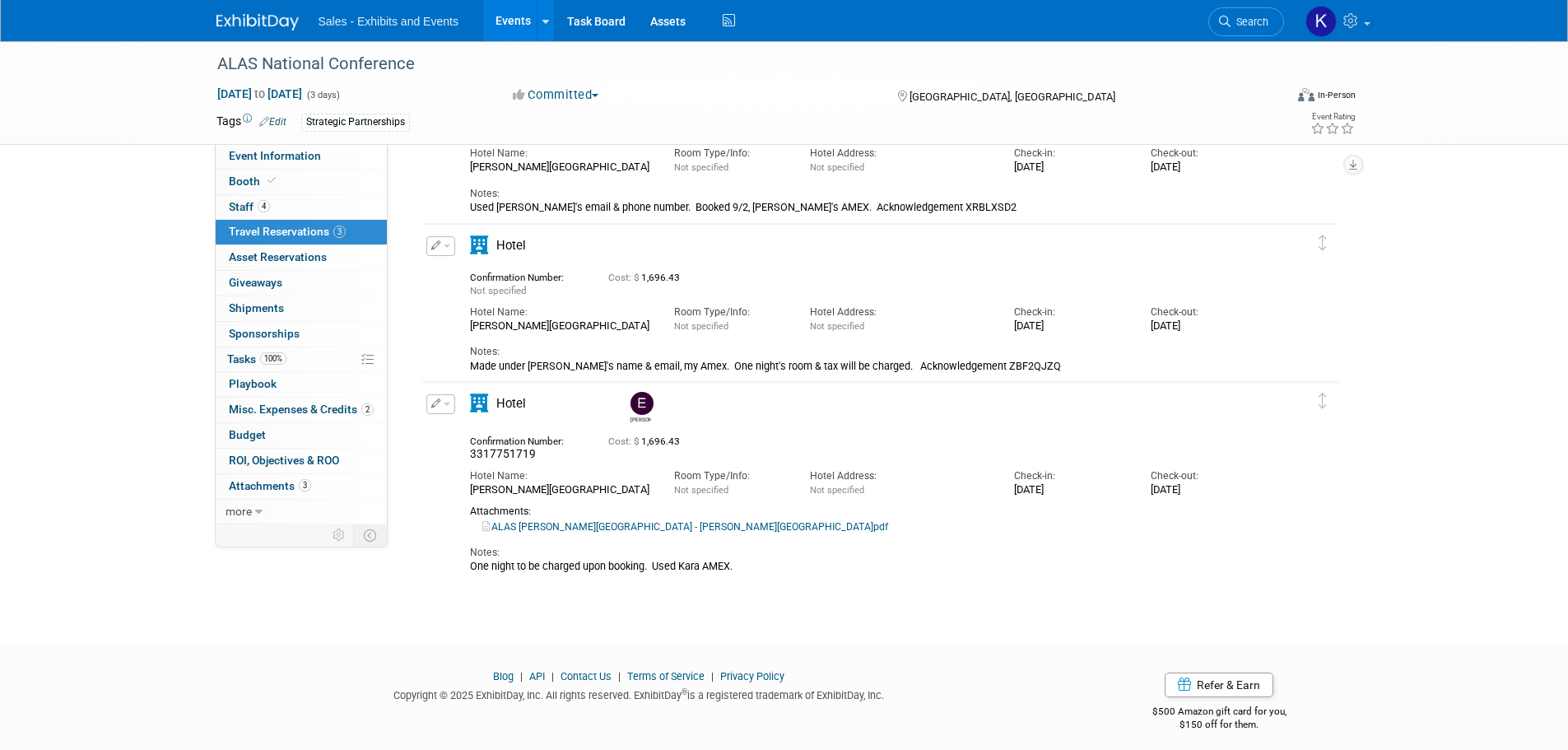
scroll to position [167, 0]
